Goal: Information Seeking & Learning: Learn about a topic

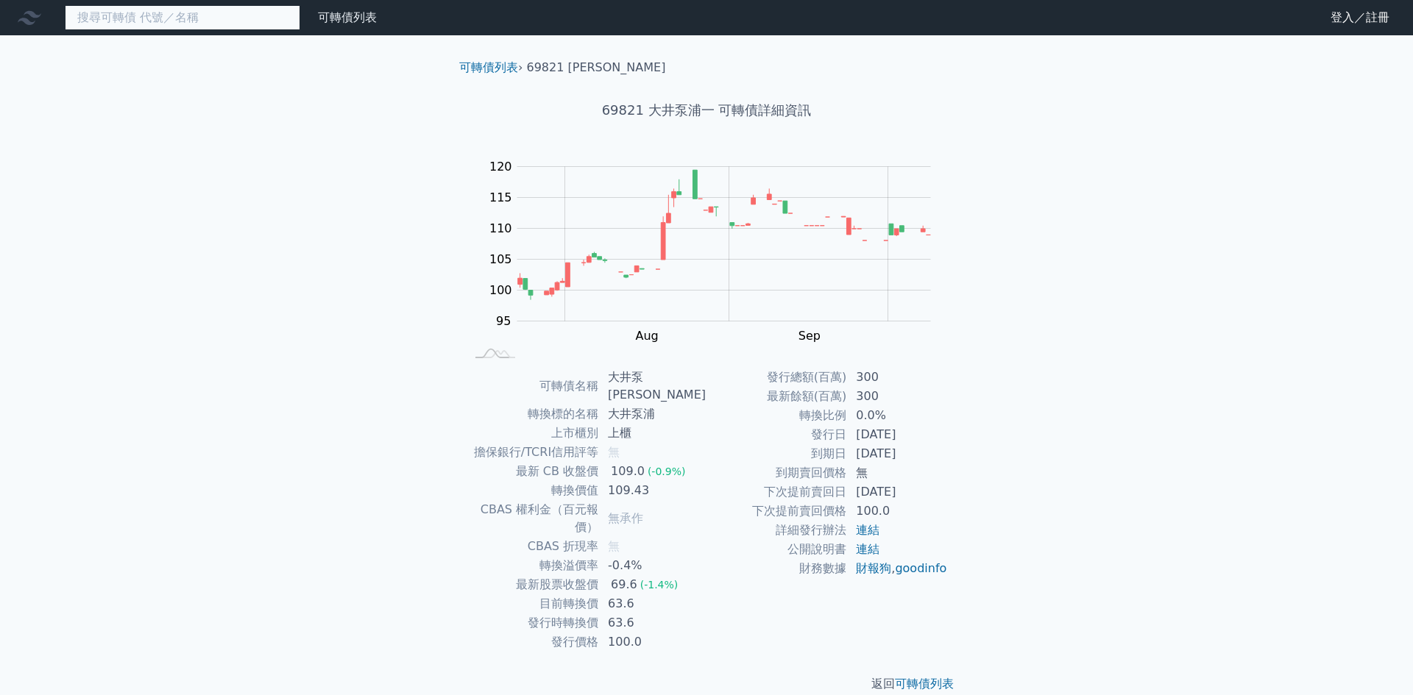
click at [101, 25] on input at bounding box center [182, 17] width 235 height 25
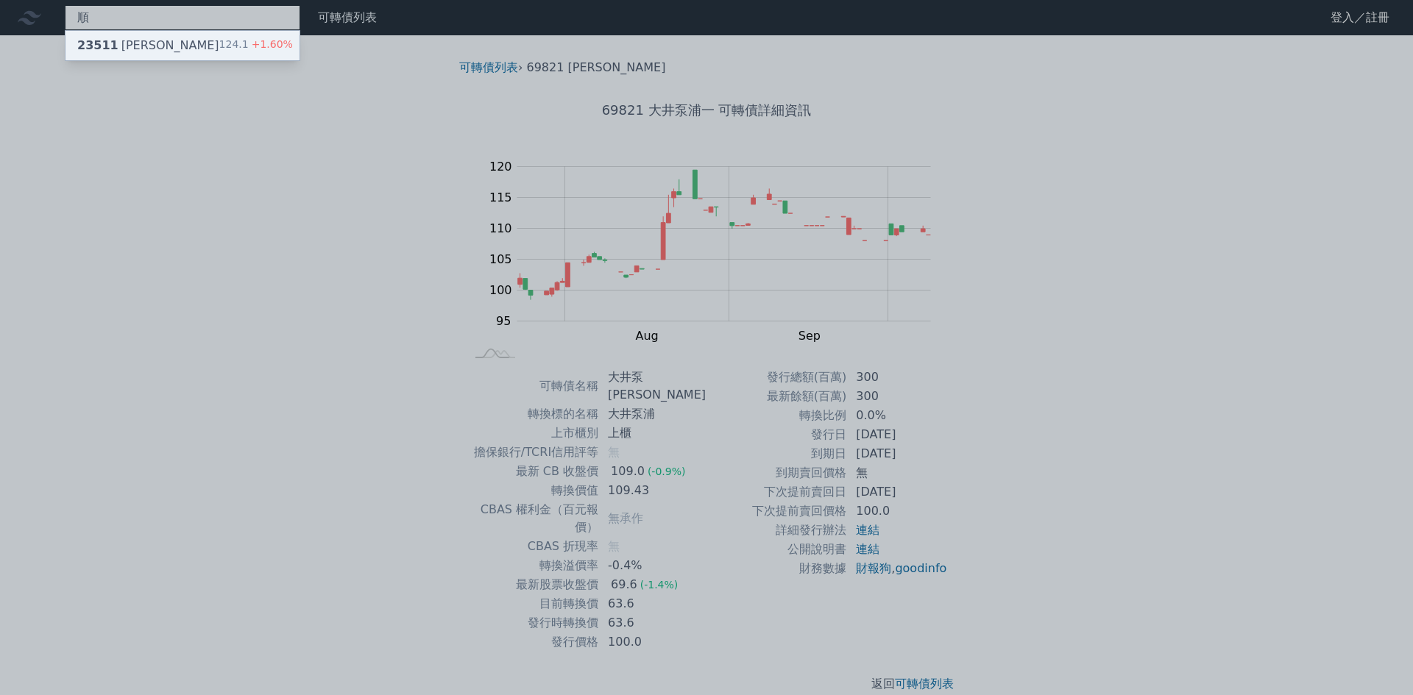
type input "順"
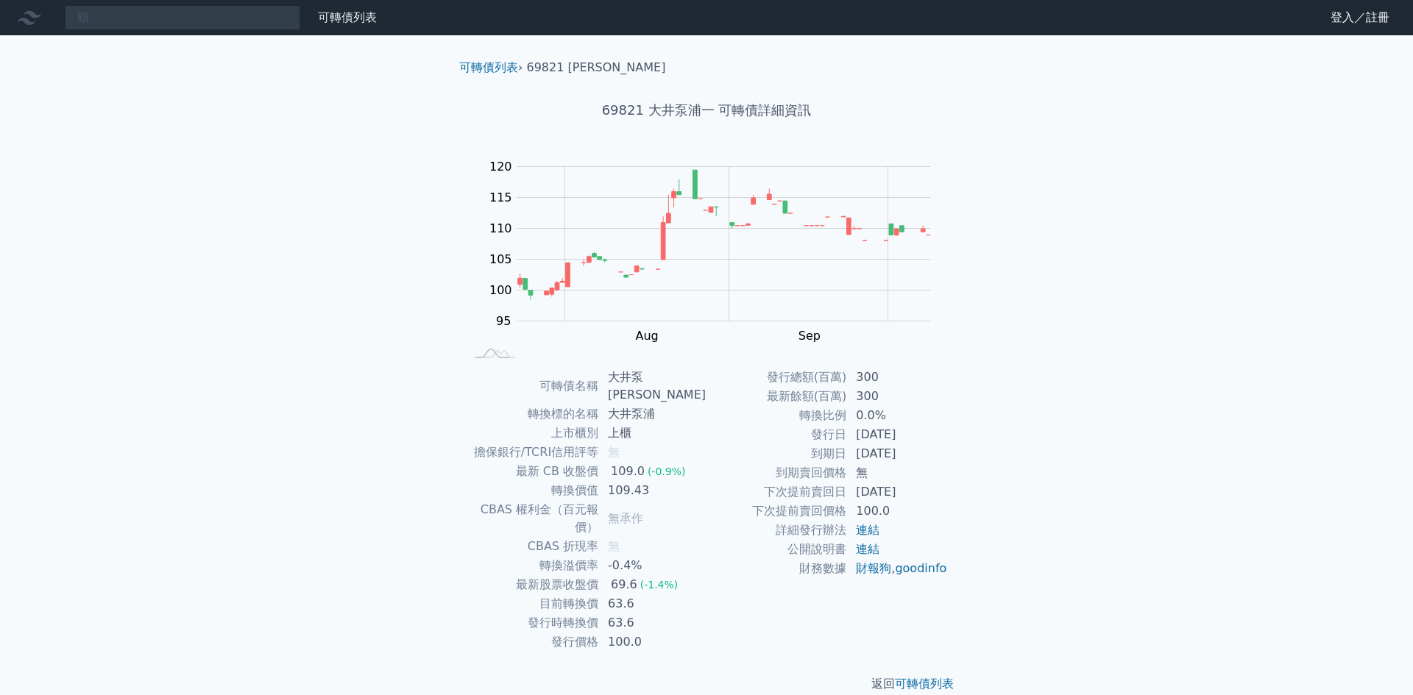
click at [117, 43] on div "順 可轉債列表 財務數據 可轉債列表 財務數據 登入／註冊 登入／註冊 可轉債列表 › 69821 大井泵[PERSON_NAME] 69821 大井泵浦一 …" at bounding box center [706, 358] width 1413 height 717
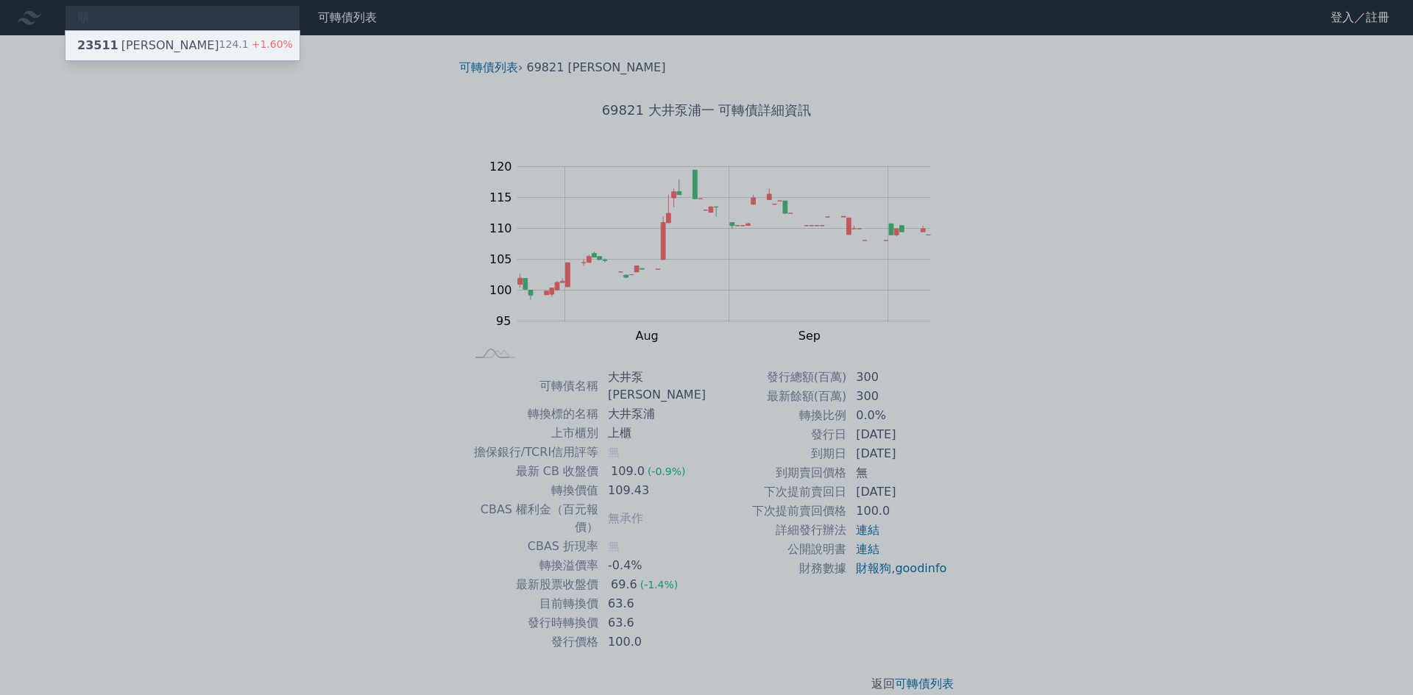
click at [216, 47] on div "23511 順德一 124.1 +1.60%" at bounding box center [182, 45] width 234 height 29
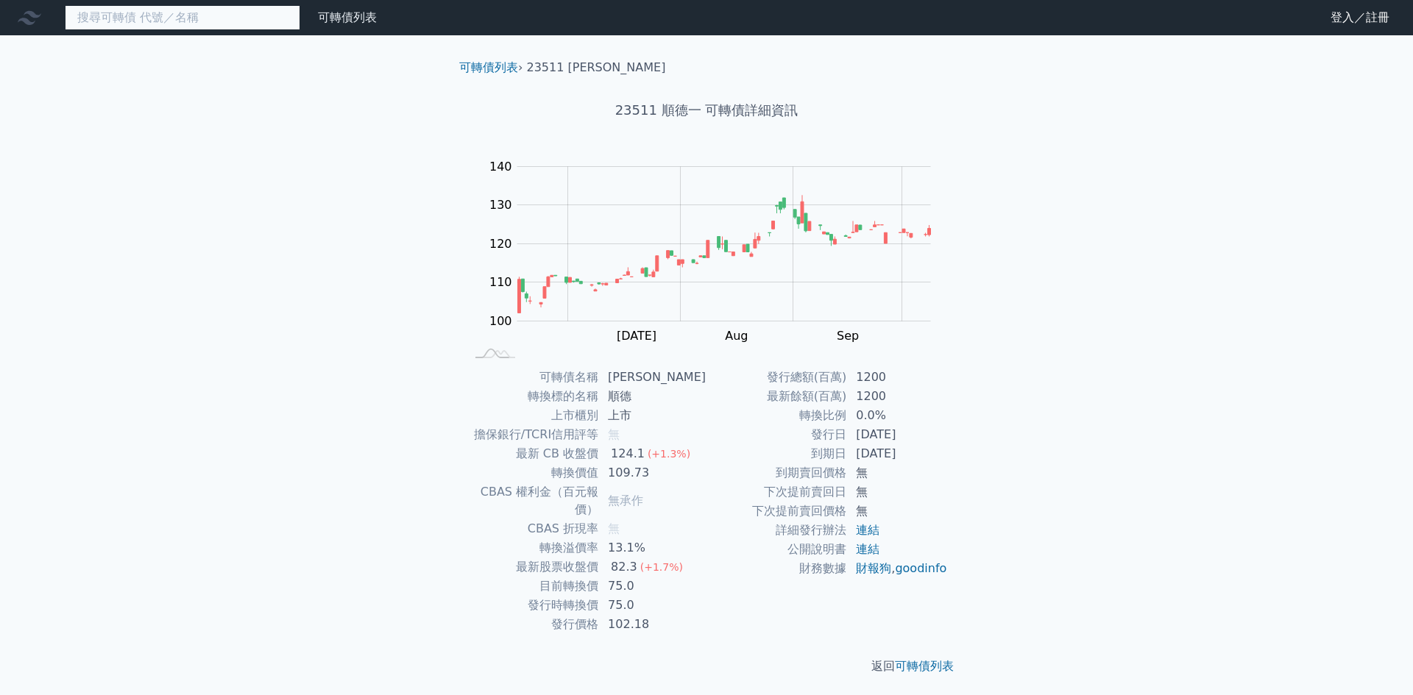
click at [193, 21] on input at bounding box center [182, 17] width 235 height 25
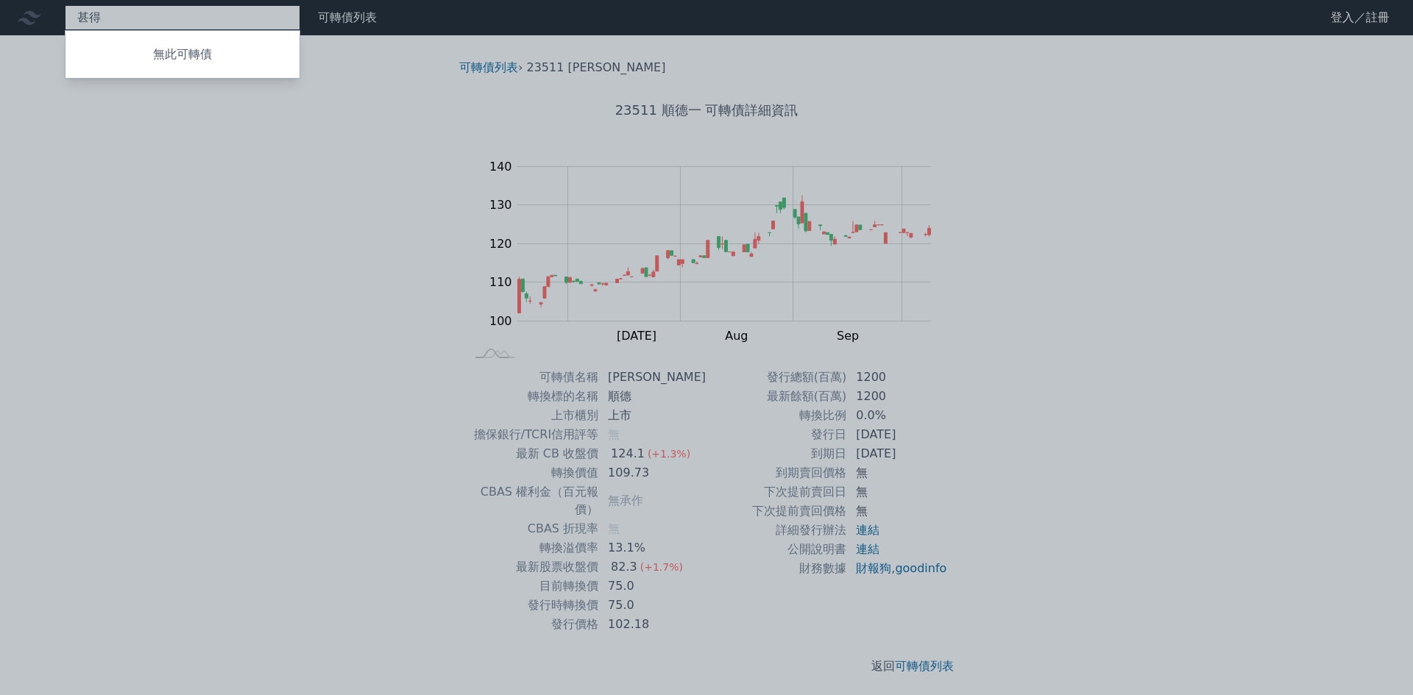
type input "甚"
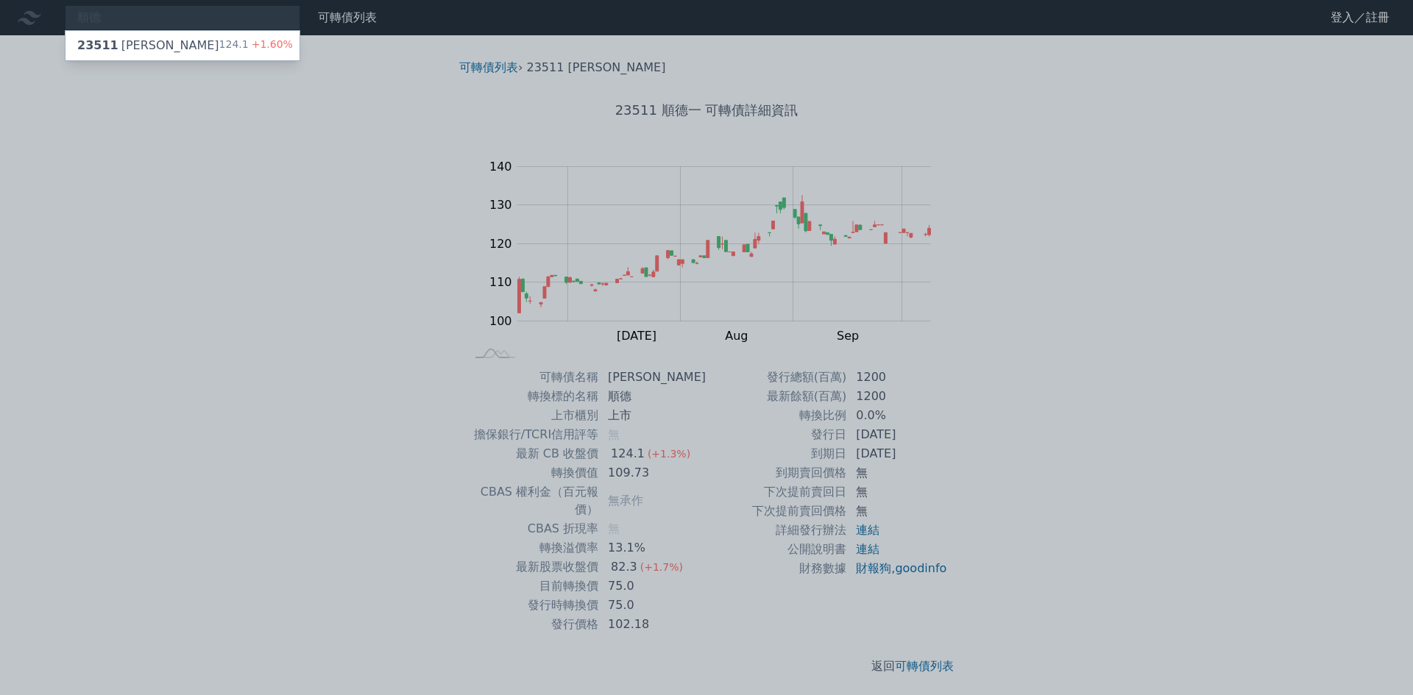
click at [842, 478] on div "順德 23511 順德一 124.1 +1.60% 可轉債列表 財務數據 可轉債列表 財務數據 登入／註冊 登入／註冊 可轉債列表 › 23511 順德一 2…" at bounding box center [706, 349] width 1413 height 699
click at [853, 460] on div at bounding box center [706, 347] width 1413 height 695
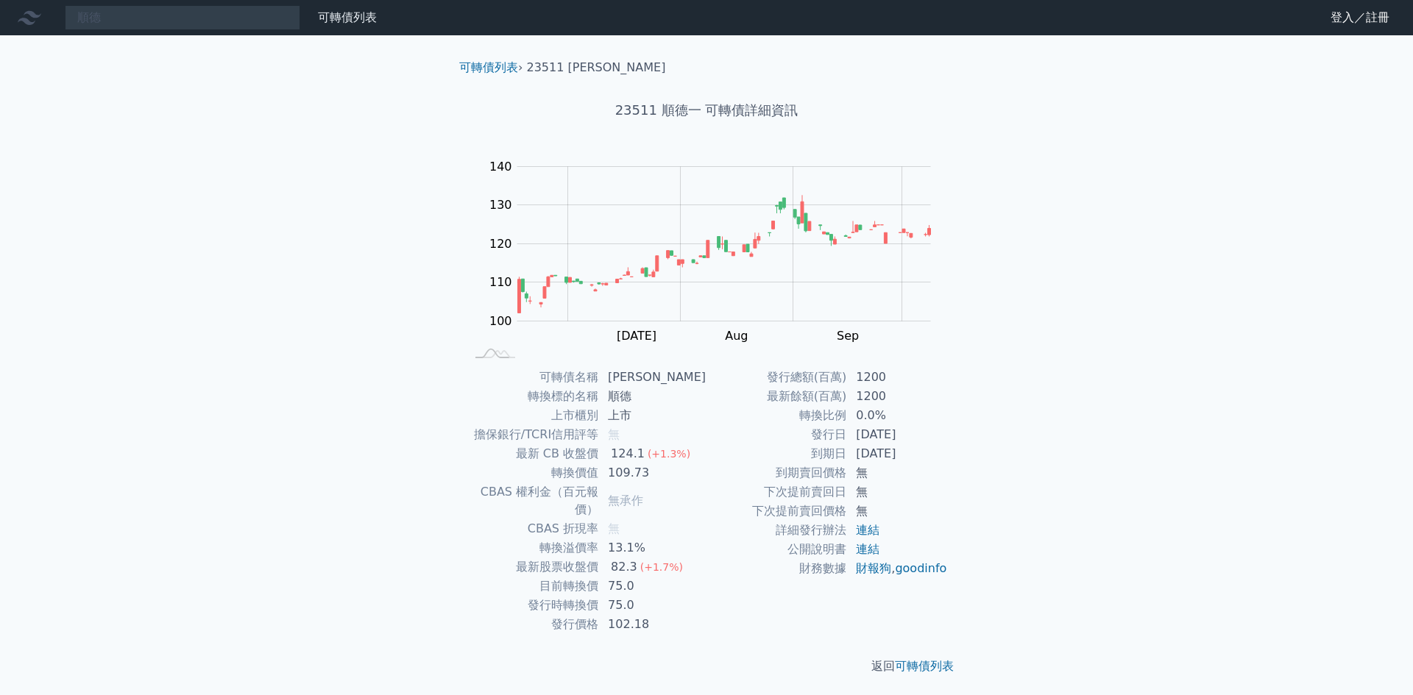
click at [489, 578] on td "目前轉換價" at bounding box center [532, 586] width 134 height 19
click at [207, 29] on div "順德 23511 順德一 124.1 +1.60%" at bounding box center [182, 17] width 235 height 25
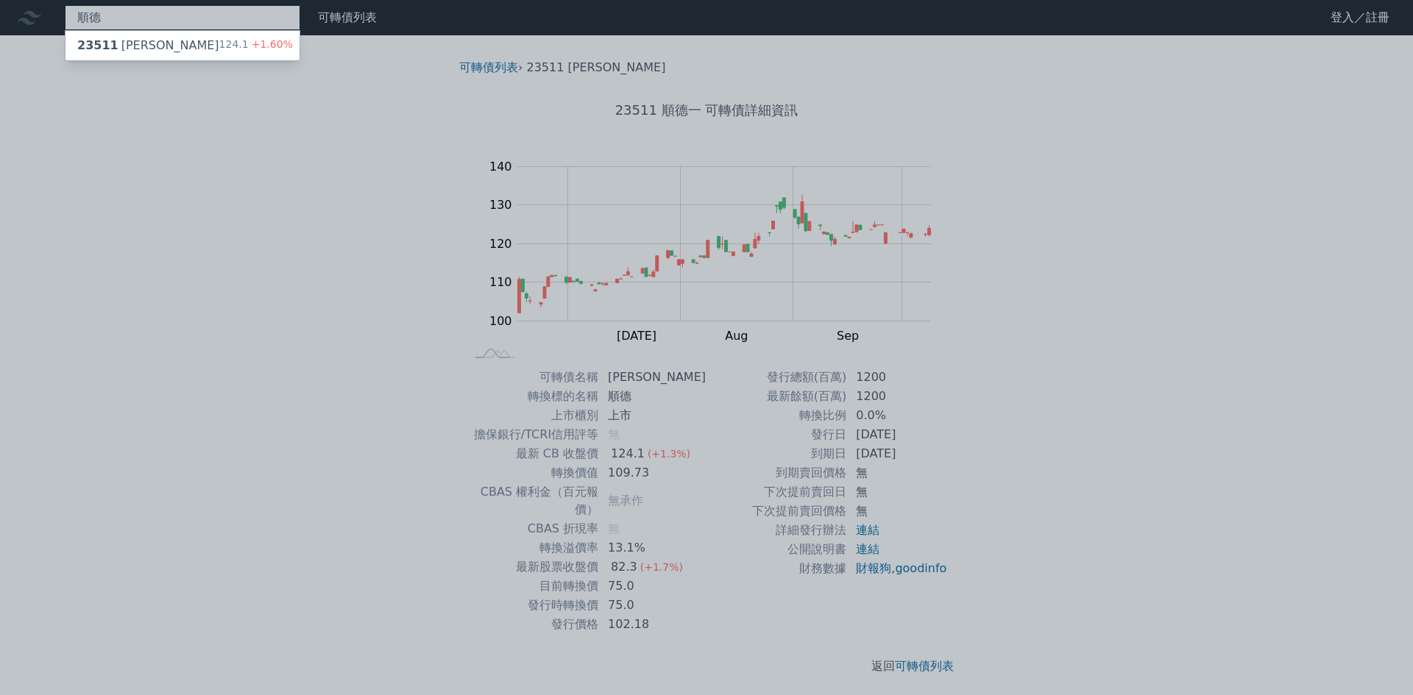
type input "順"
type input "大量"
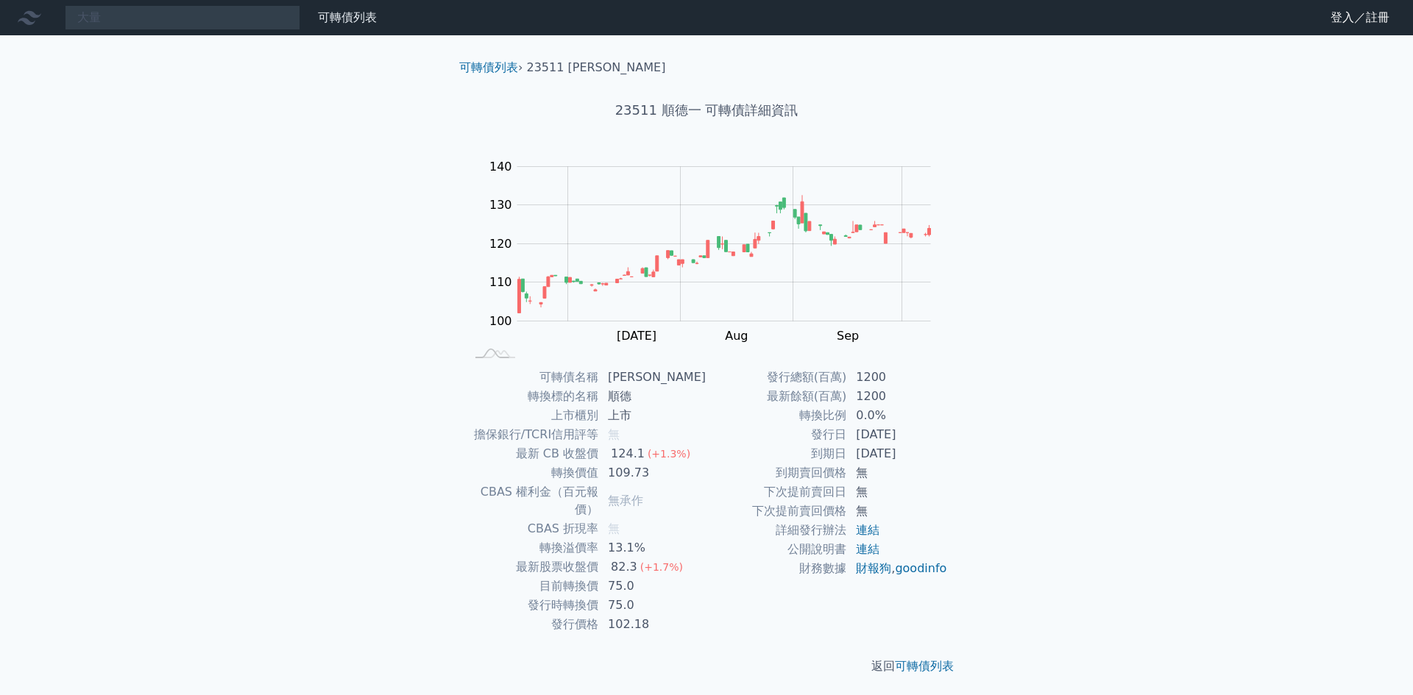
click at [178, 65] on div "大量 可轉債列表 財務數據 可轉債列表 財務數據 登入／註冊 登入／註冊 可轉債列表 › 23511 順德一 23511 順德一 可轉債詳細資訊 Zoom O…" at bounding box center [706, 349] width 1413 height 699
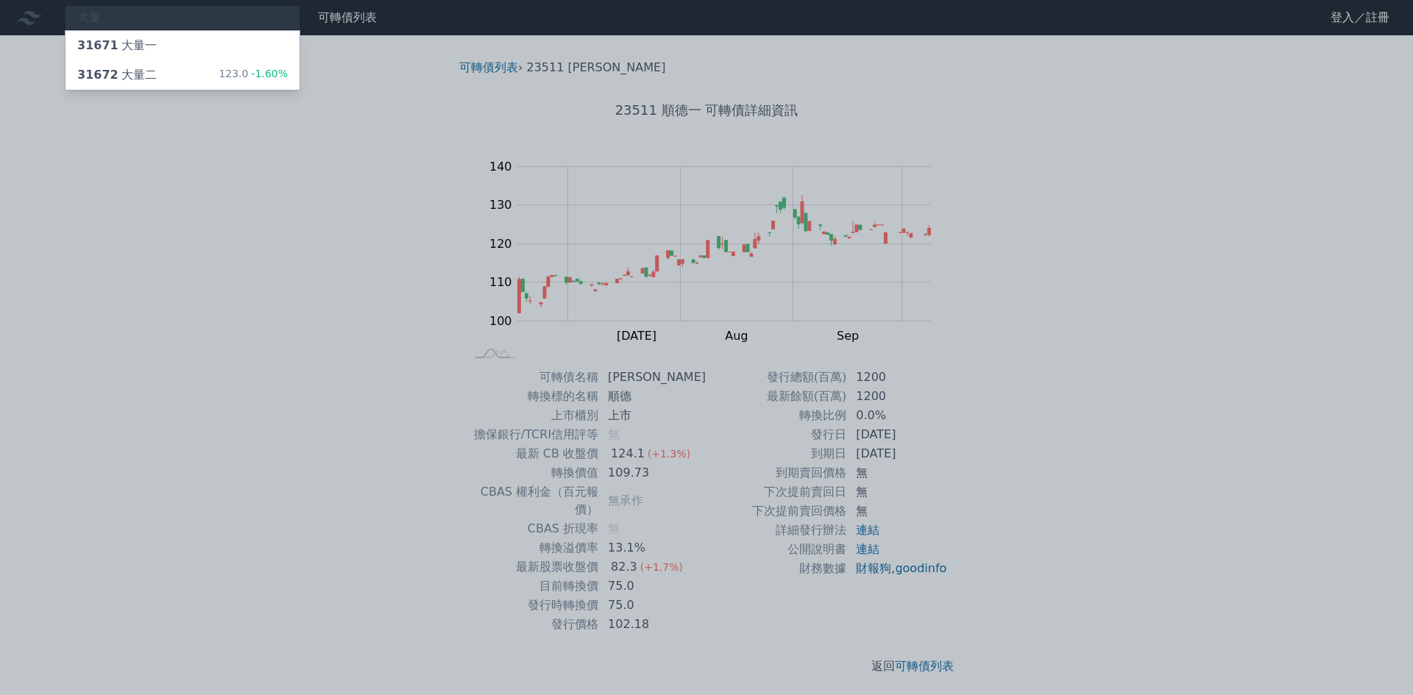
click at [178, 65] on div "31672 大量二 123.0 -1.60%" at bounding box center [182, 74] width 234 height 29
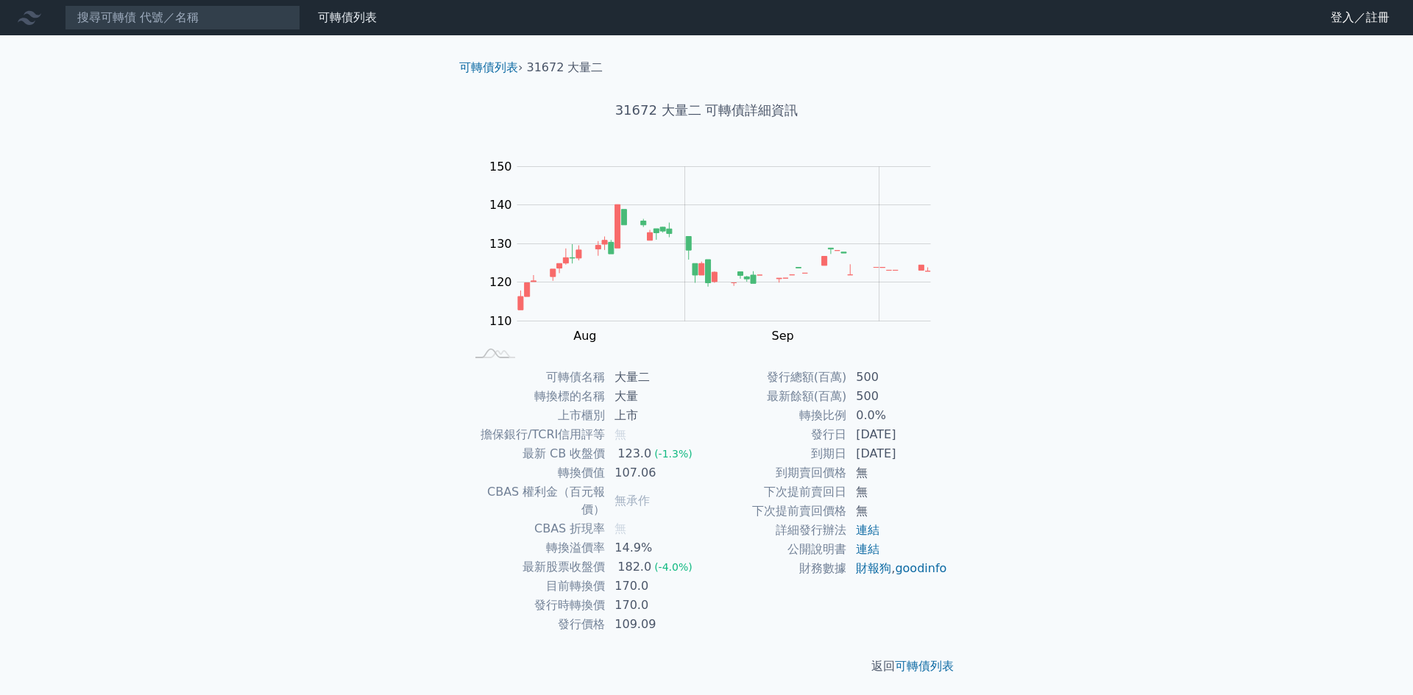
click at [180, 71] on div "可轉債列表 財務數據 可轉債列表 財務數據 登入／註冊 登入／註冊 可轉債列表 › 31672 大量二 31672 大量二 可轉債詳細資訊 Zoom Out …" at bounding box center [706, 349] width 1413 height 699
click at [131, 29] on input at bounding box center [182, 17] width 235 height 25
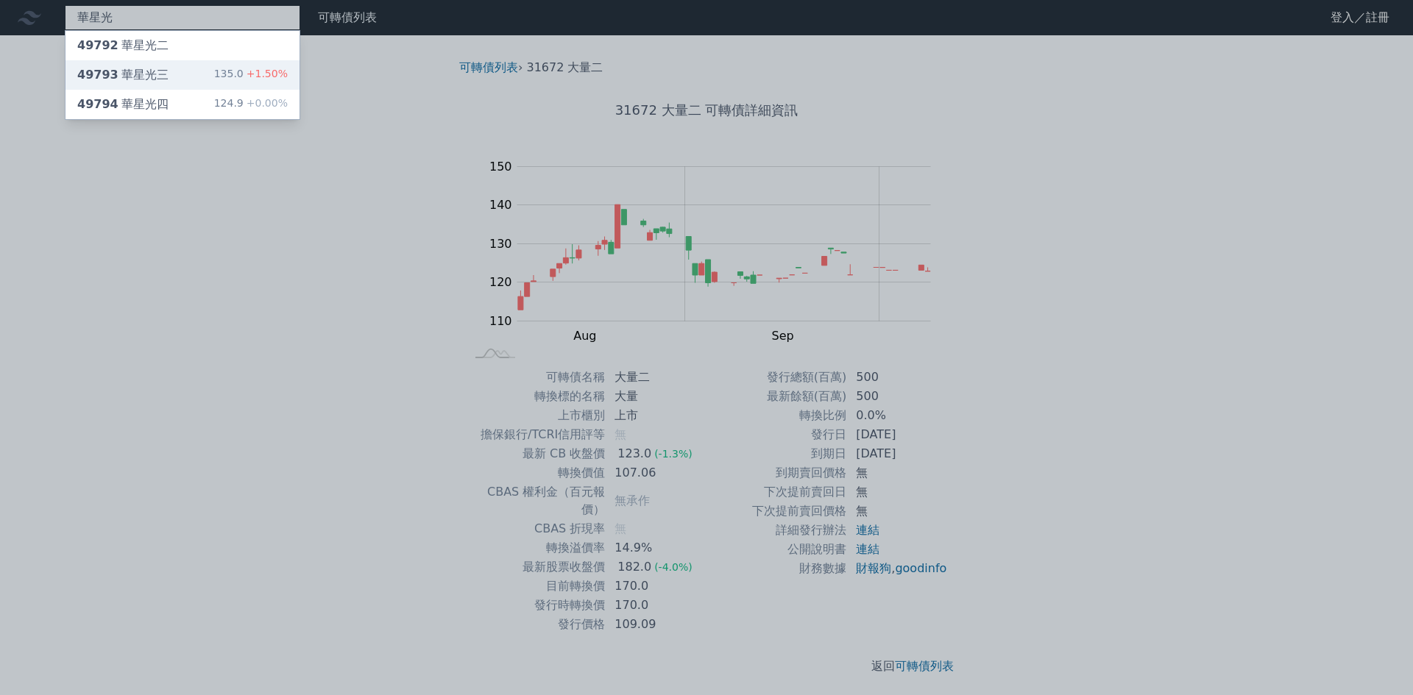
type input "華星光"
click at [167, 68] on div "49793 華星光三 135.0 +1.50%" at bounding box center [182, 74] width 234 height 29
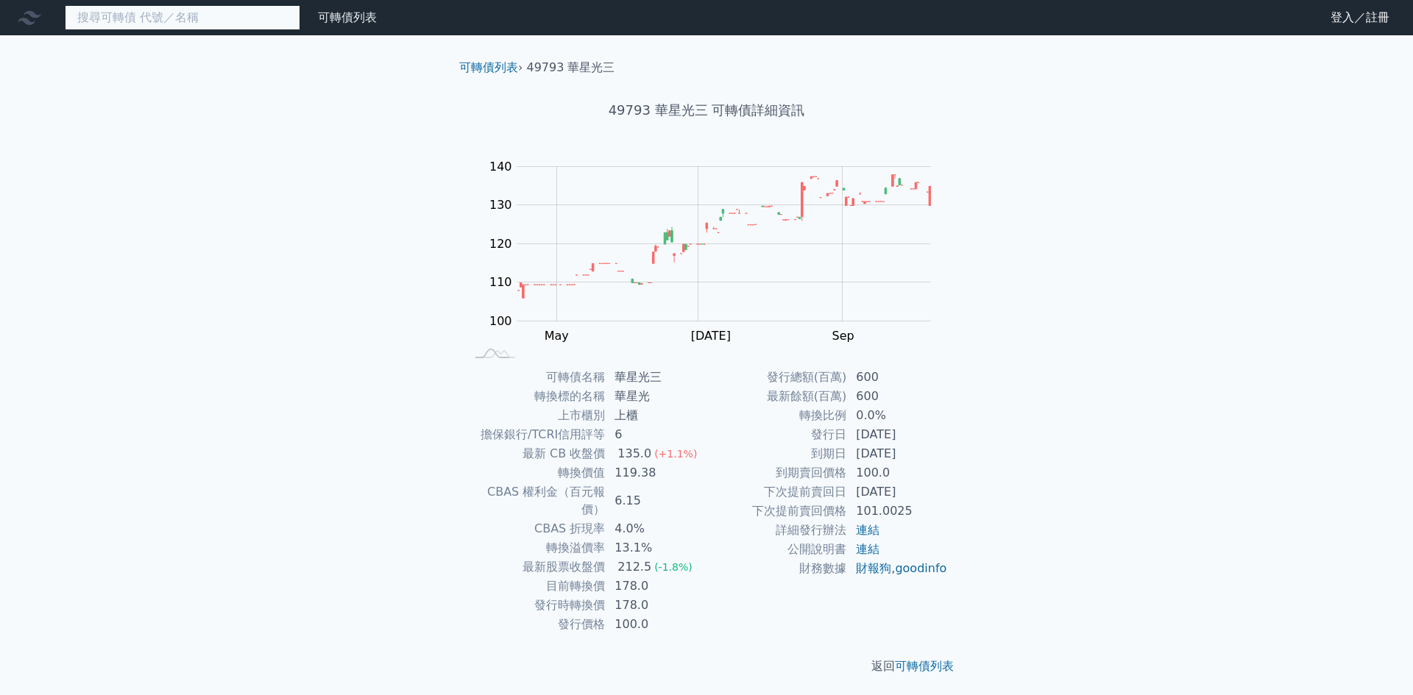
click at [218, 15] on input at bounding box center [182, 17] width 235 height 25
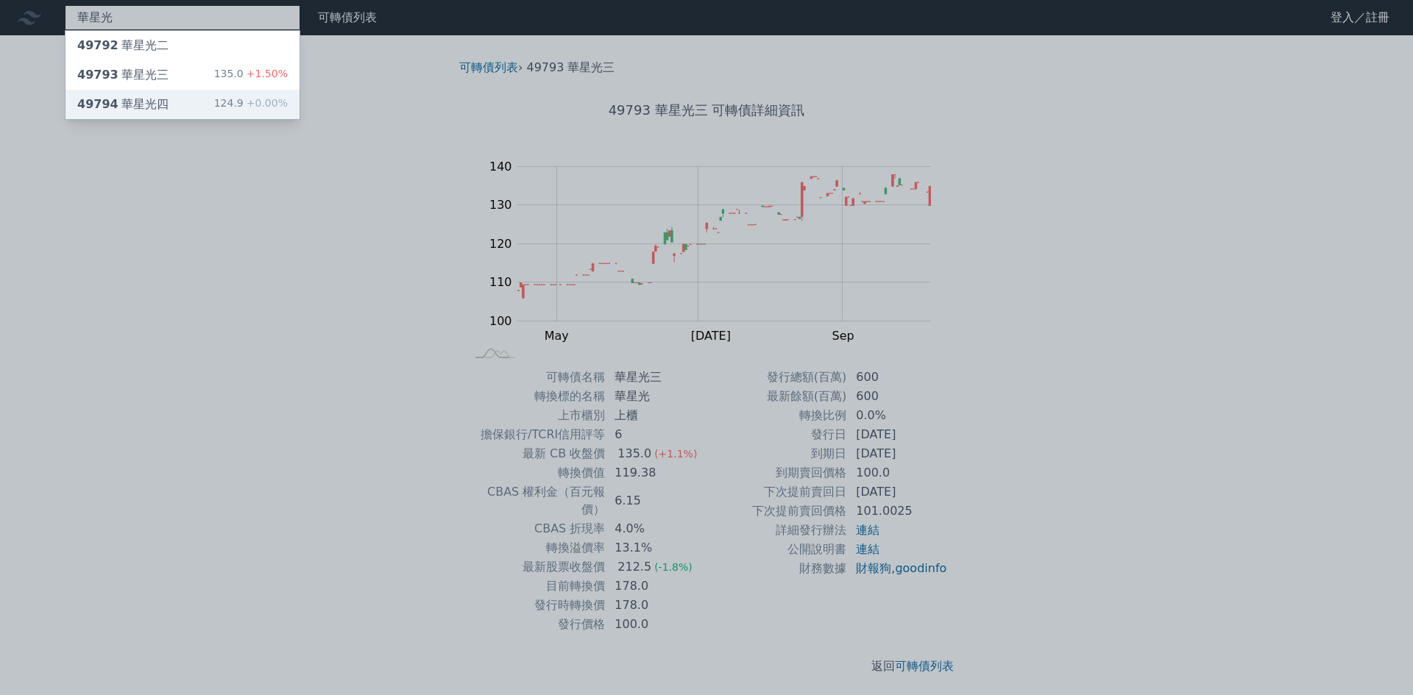
type input "華星光"
click at [196, 101] on div "49794 華星光四 124.9 +0.00%" at bounding box center [182, 104] width 234 height 29
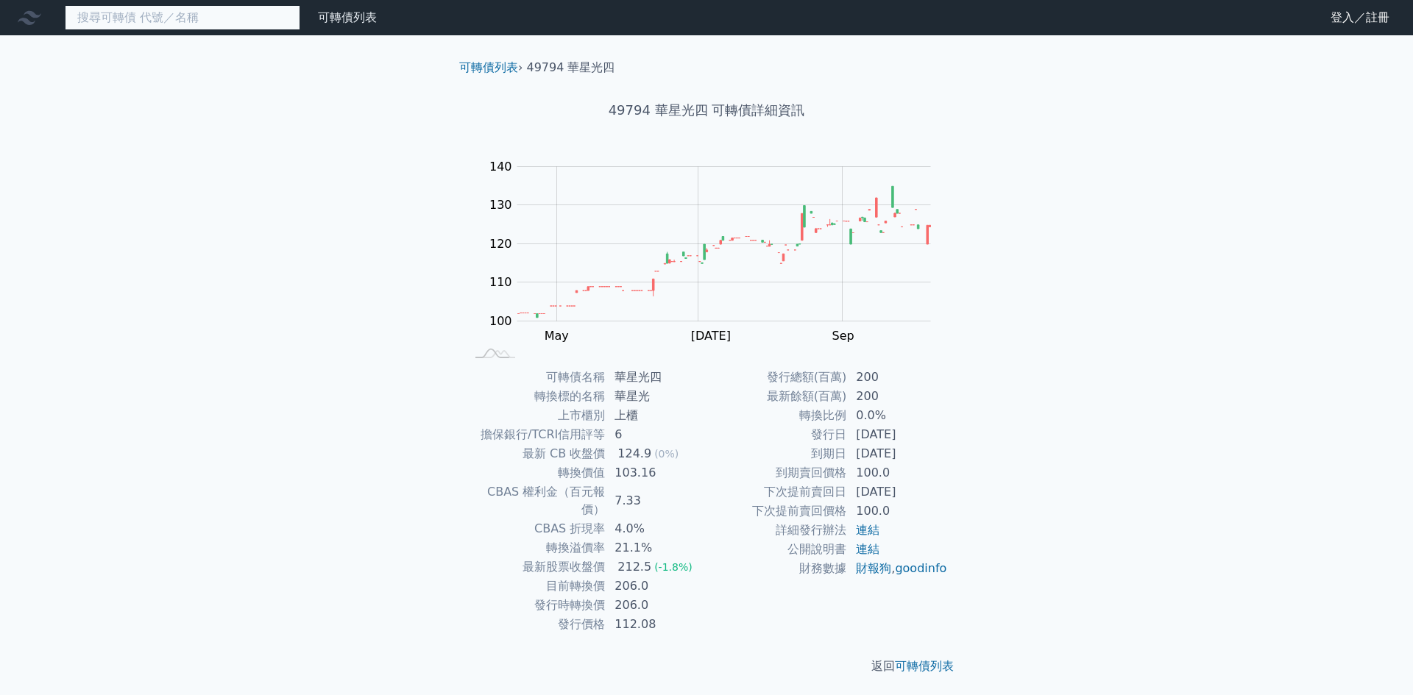
click at [200, 24] on input at bounding box center [182, 17] width 235 height 25
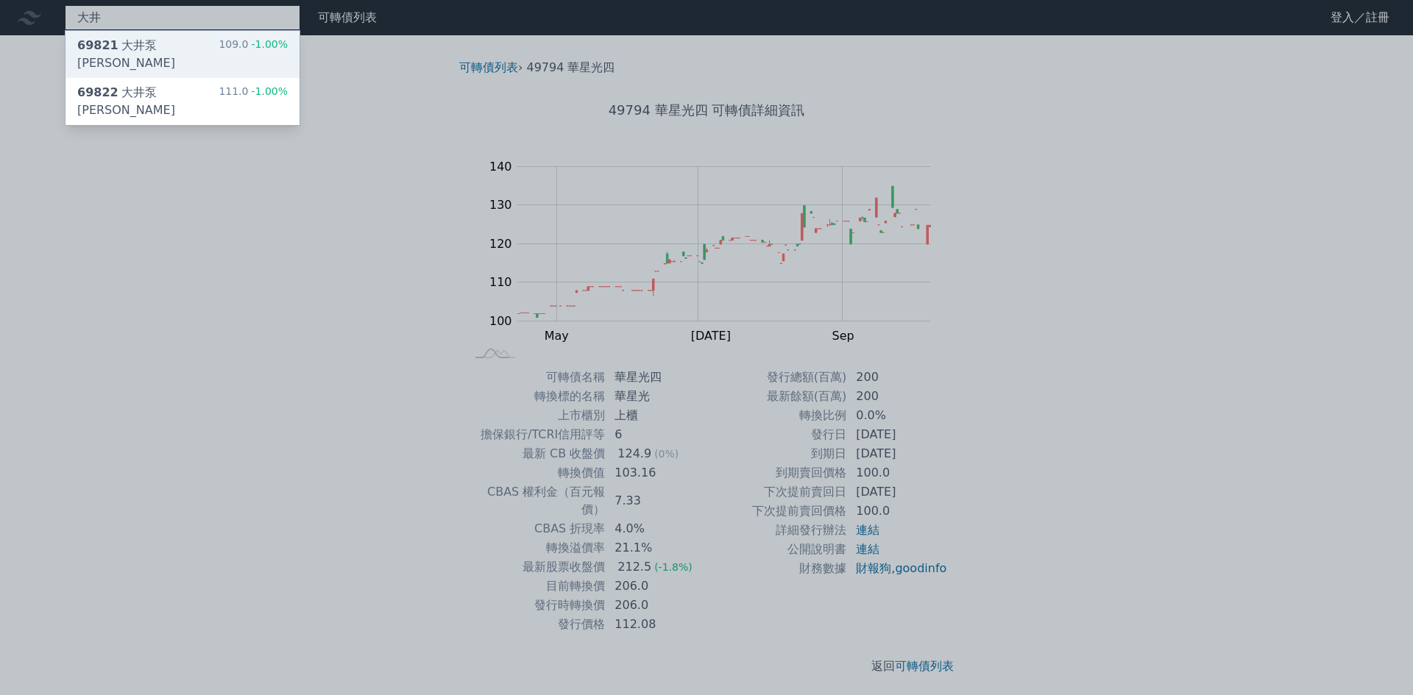
type input "大井"
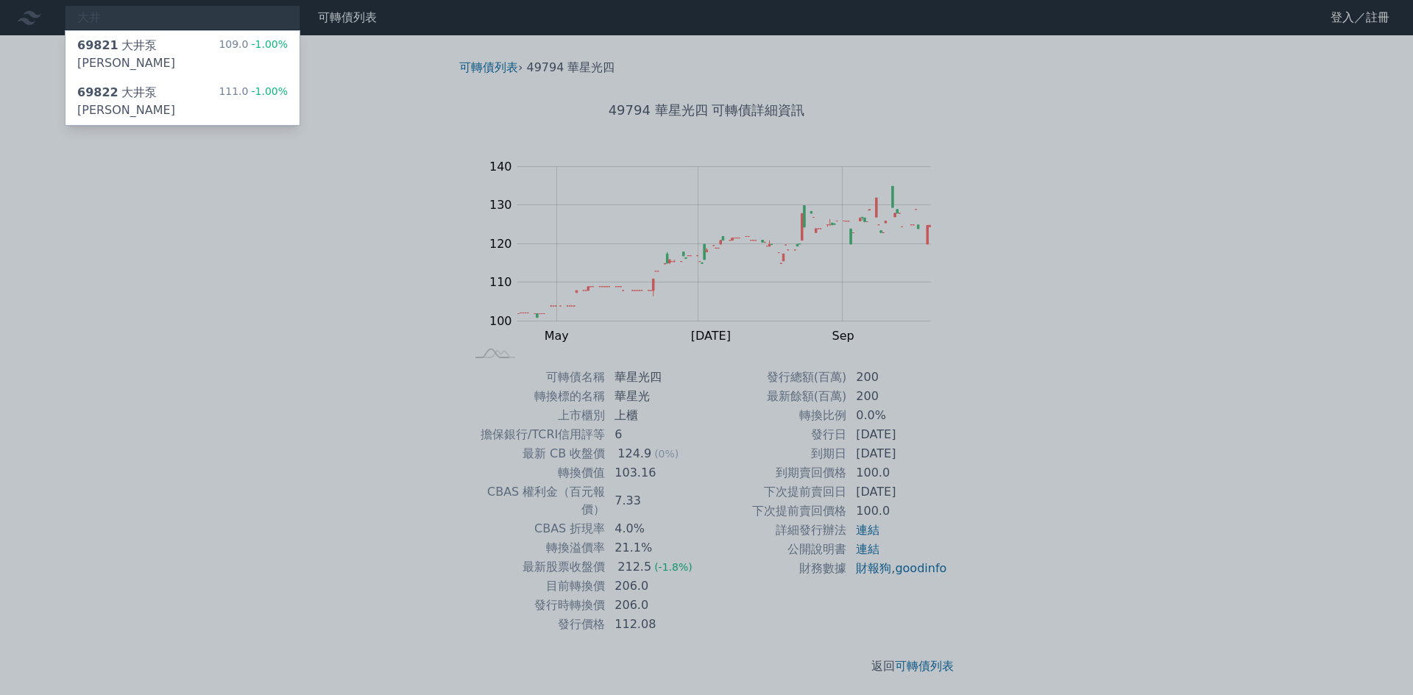
click at [239, 41] on div "大井 69821 大井泵浦一 109.0 -1.00% 69822 大井泵浦二 111.0 -1.00% 可轉債列表 財務數據 可轉債列表 財務數據 登入／註…" at bounding box center [706, 349] width 1413 height 699
click at [239, 41] on div "109.0 -1.00%" at bounding box center [253, 54] width 69 height 35
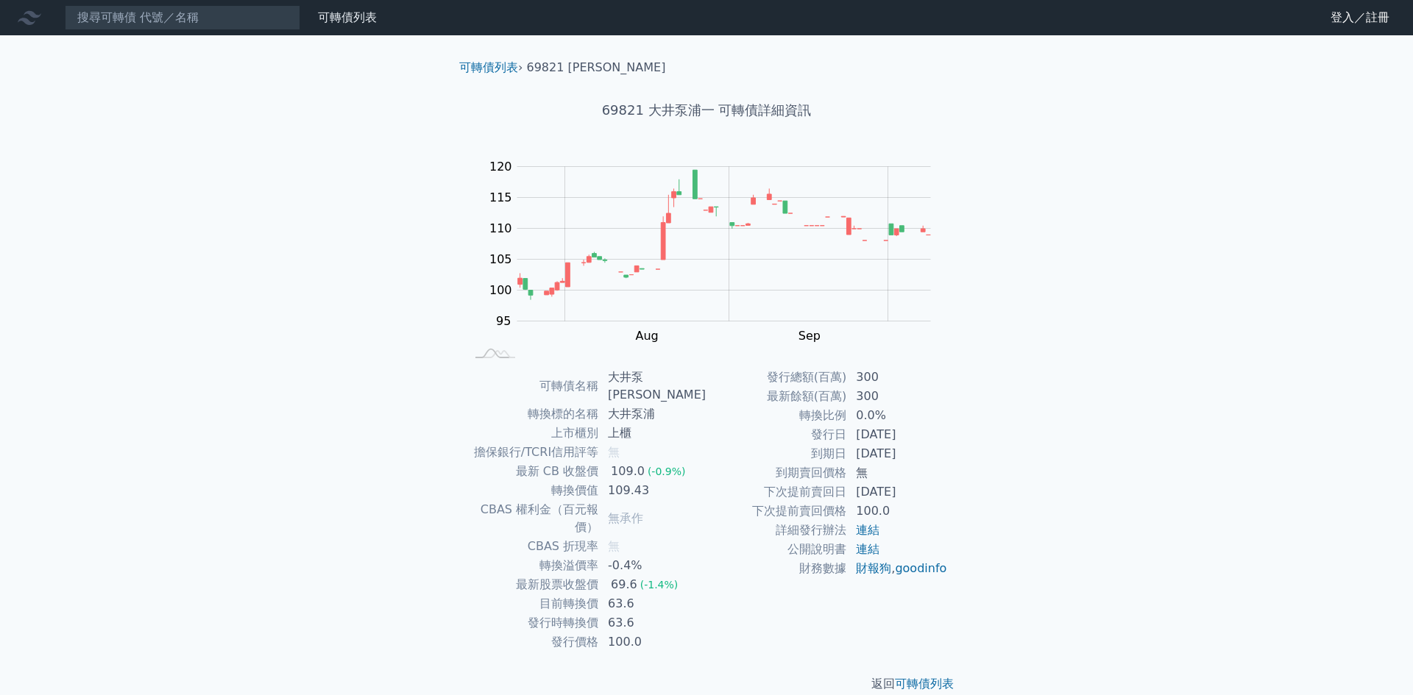
drag, startPoint x: 168, startPoint y: 436, endPoint x: 215, endPoint y: 6, distance: 432.9
click at [180, 447] on div "可轉債列表 財務數據 可轉債列表 財務數據 登入／註冊 登入／註冊 可轉債列表 › 69821 大井泵[PERSON_NAME] 69821 大井泵浦一 可轉…" at bounding box center [706, 358] width 1413 height 717
click at [578, 443] on td "擔保銀行/TCRI信用評等" at bounding box center [532, 452] width 134 height 19
click at [189, 28] on input at bounding box center [182, 17] width 235 height 25
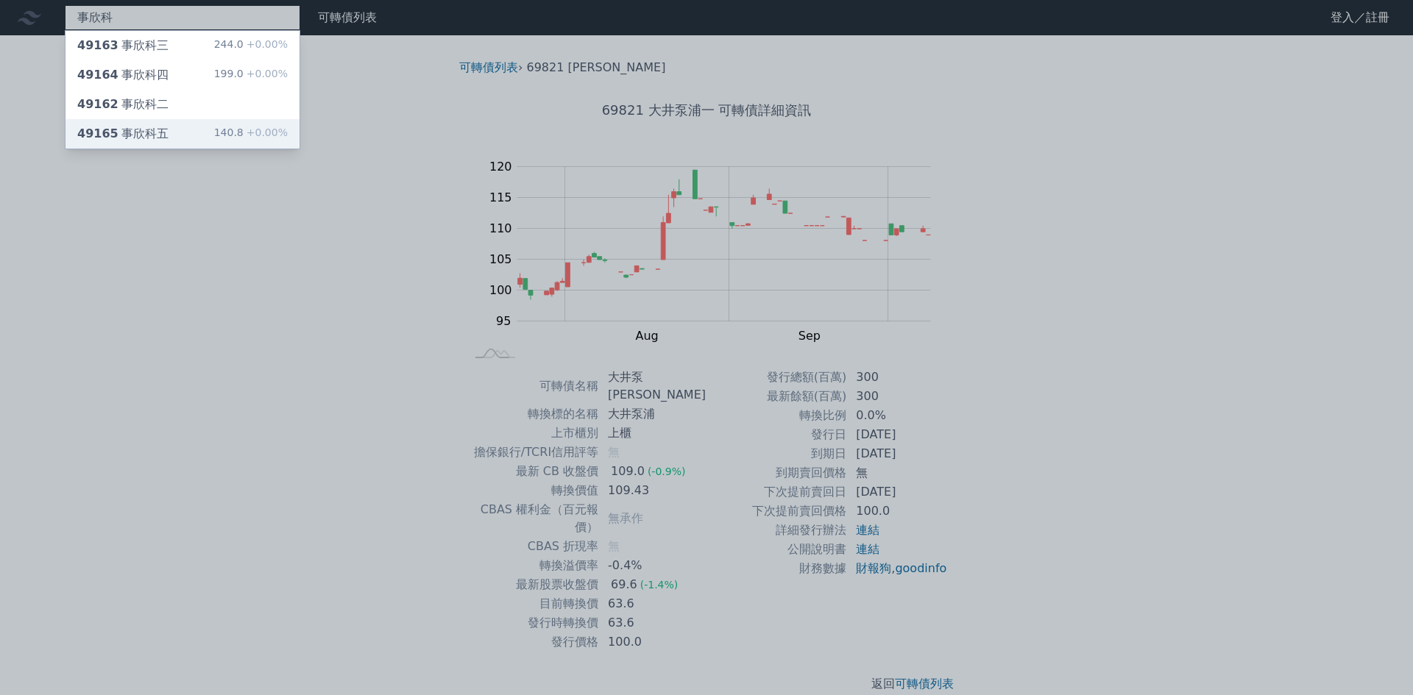
type input "事欣科"
click at [241, 129] on div "140.8 +0.00%" at bounding box center [251, 134] width 74 height 18
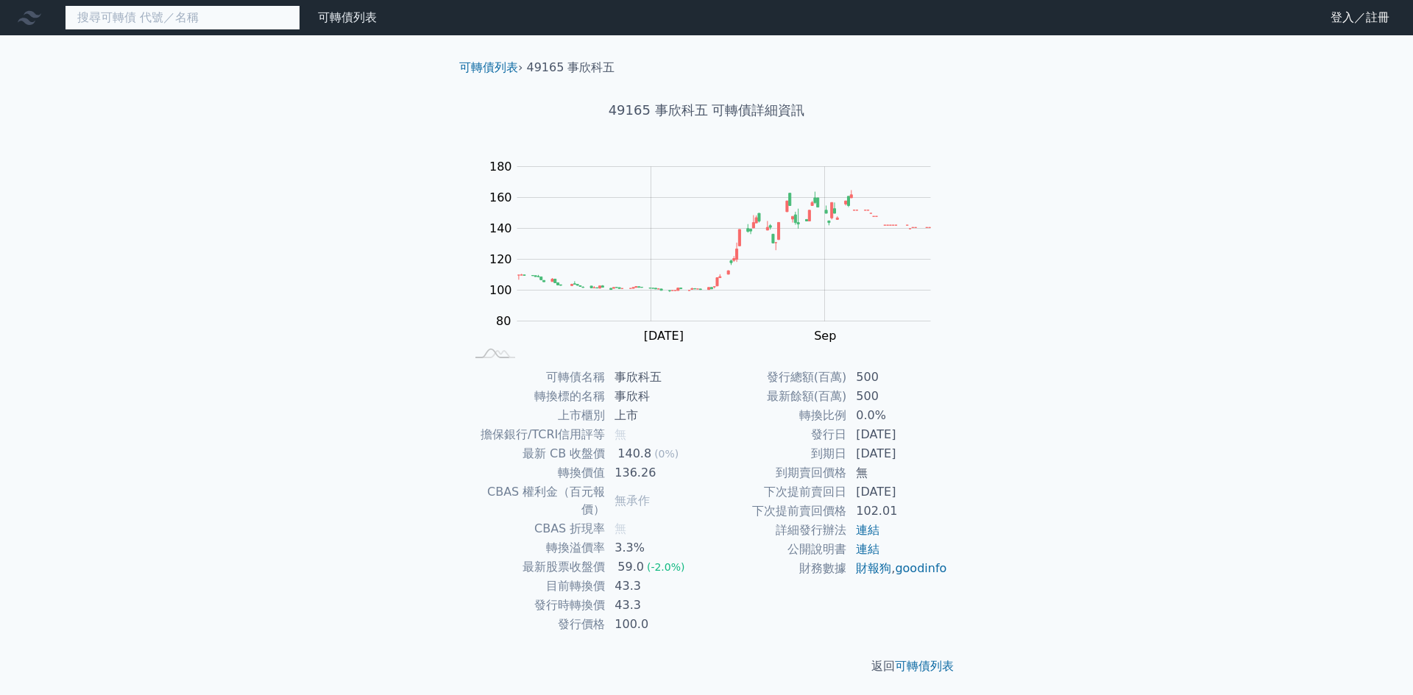
click at [207, 13] on input at bounding box center [182, 17] width 235 height 25
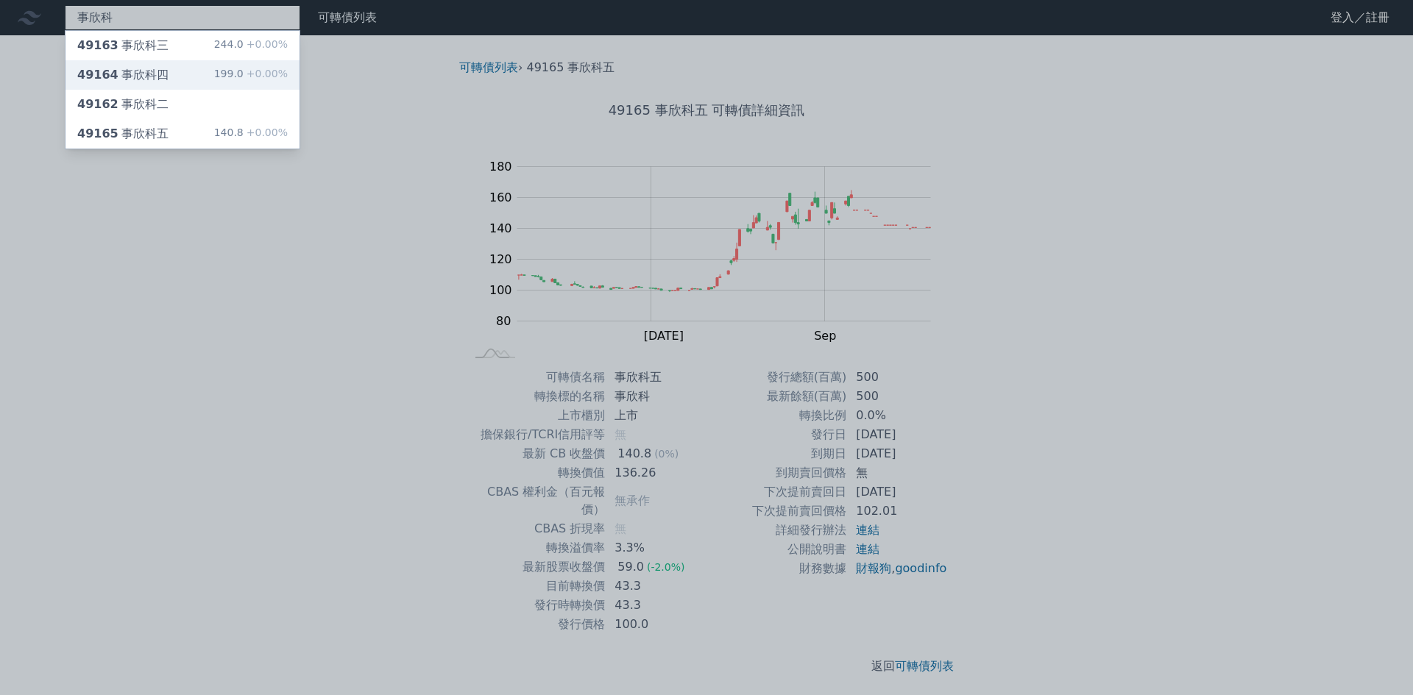
type input "事欣科"
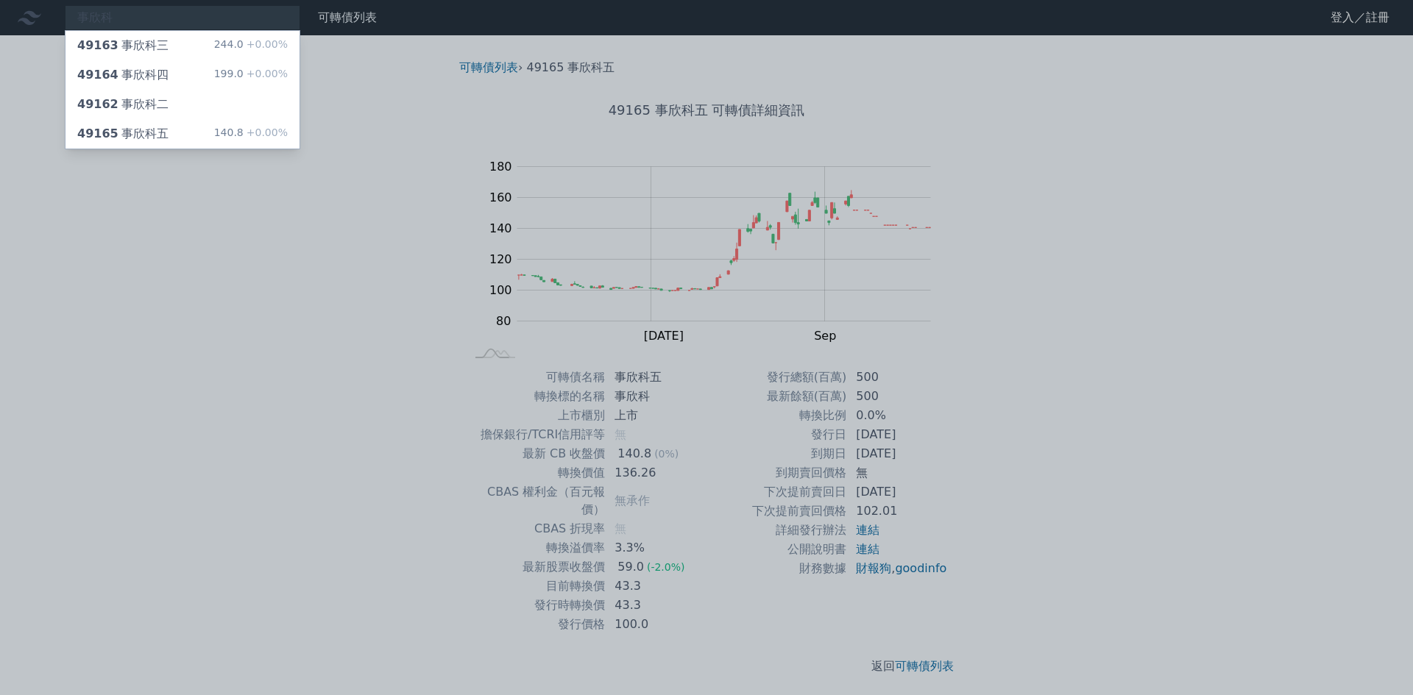
click at [213, 65] on div "事欣科 49163 事欣科三 244.0 +0.00% 49164 事欣科四 199.0 +0.00% 49162 事欣科二 49165 事欣科五 140.8…" at bounding box center [706, 349] width 1413 height 699
click at [213, 65] on div "49164 事欣科四 199.0 +0.00%" at bounding box center [182, 74] width 234 height 29
